Goal: Check status: Check status

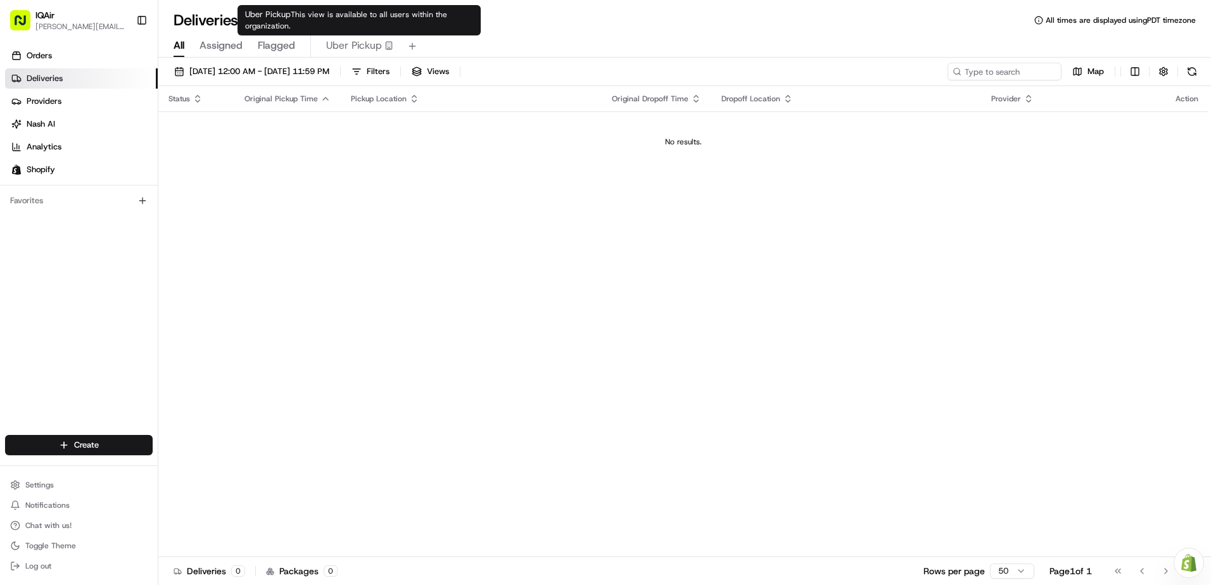
click at [373, 42] on span "Uber Pickup" at bounding box center [354, 45] width 56 height 15
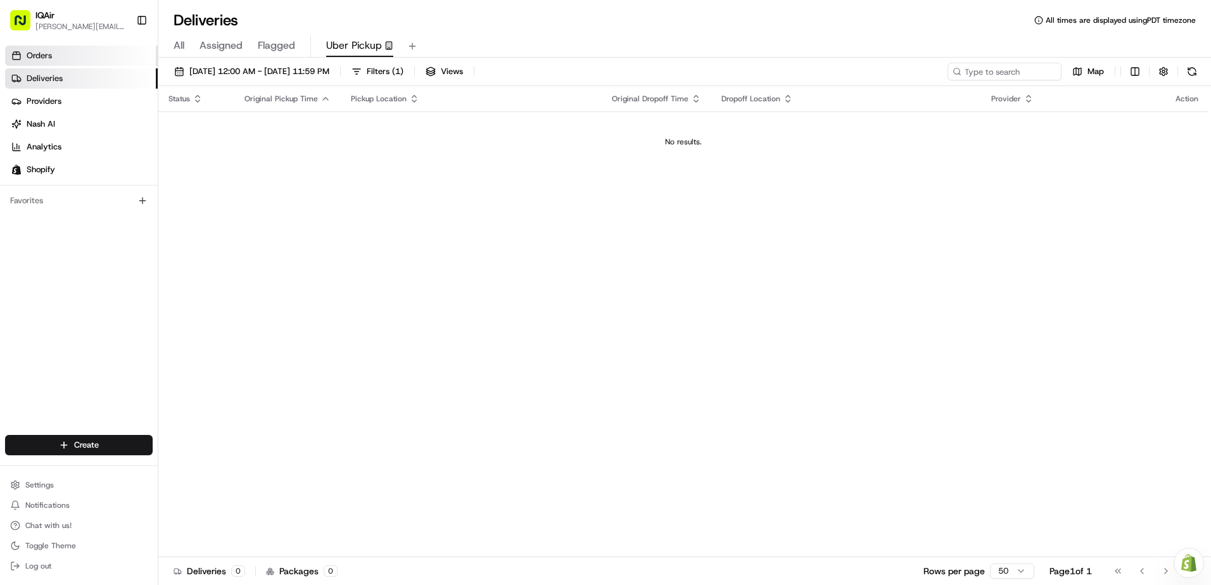
click at [42, 54] on span "Orders" at bounding box center [39, 55] width 25 height 11
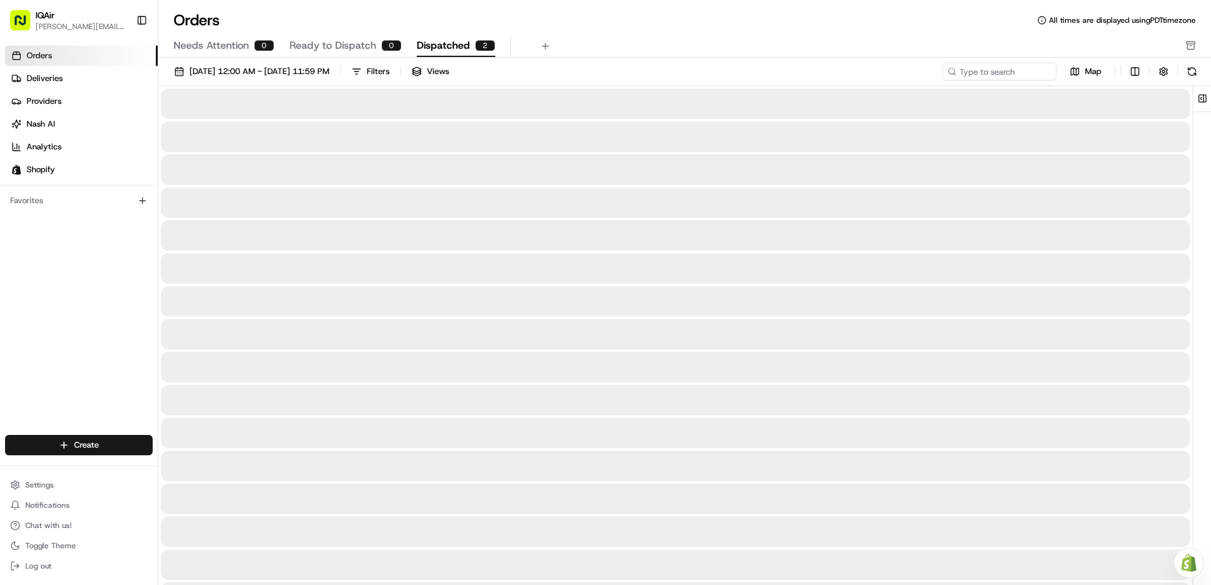
click at [450, 43] on span "Dispatched" at bounding box center [443, 45] width 53 height 15
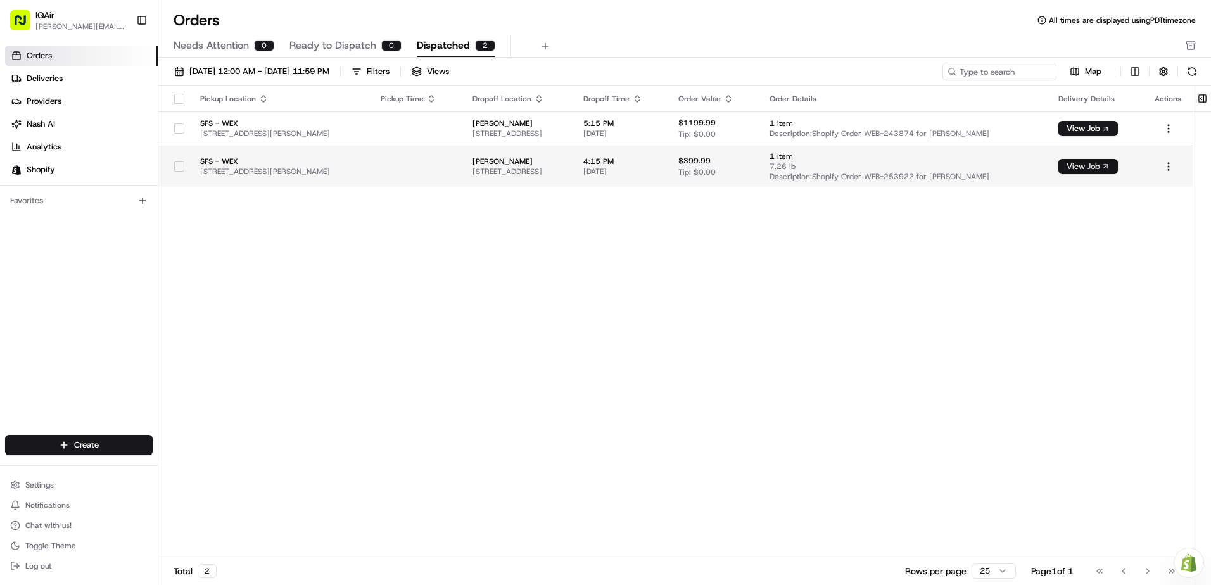
click at [1097, 160] on button "View Job" at bounding box center [1089, 166] width 60 height 15
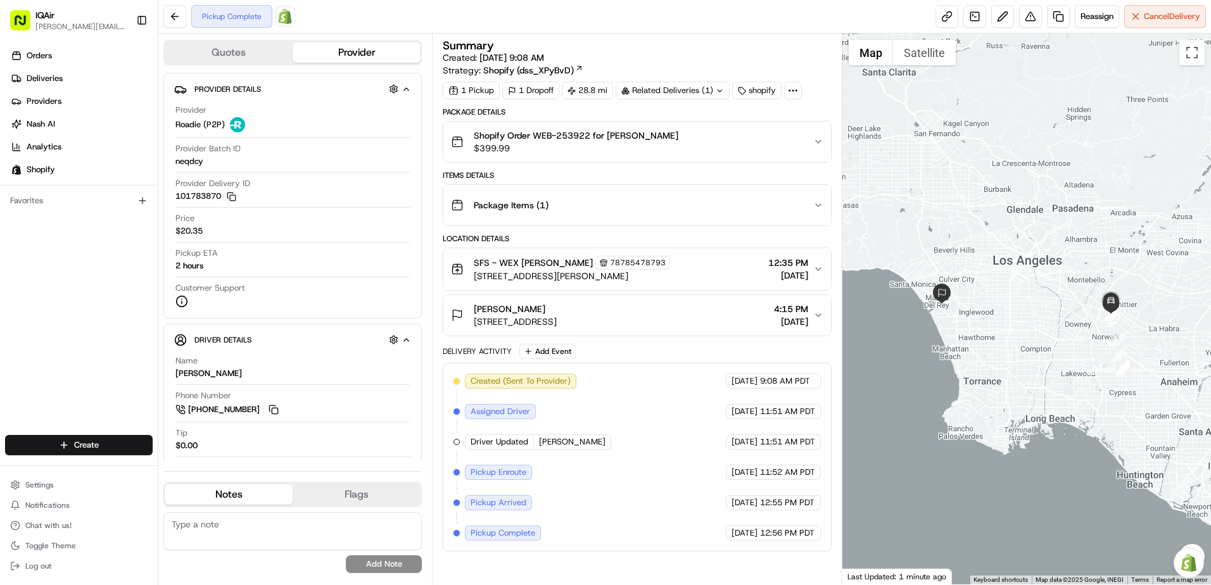
click at [816, 313] on icon "button" at bounding box center [818, 315] width 10 height 10
